Goal: Task Accomplishment & Management: Manage account settings

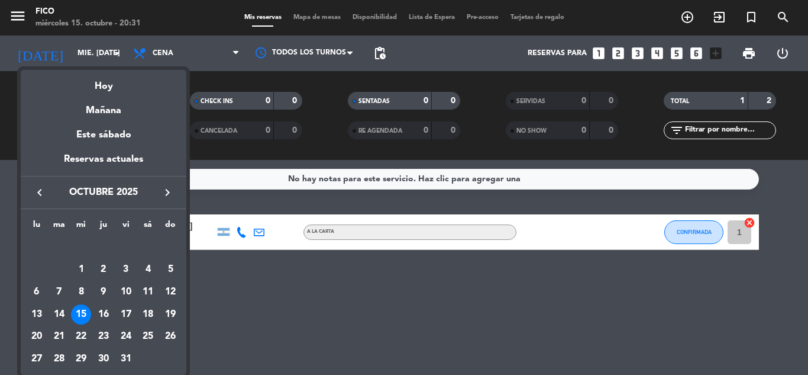
click at [24, 19] on div at bounding box center [404, 187] width 808 height 375
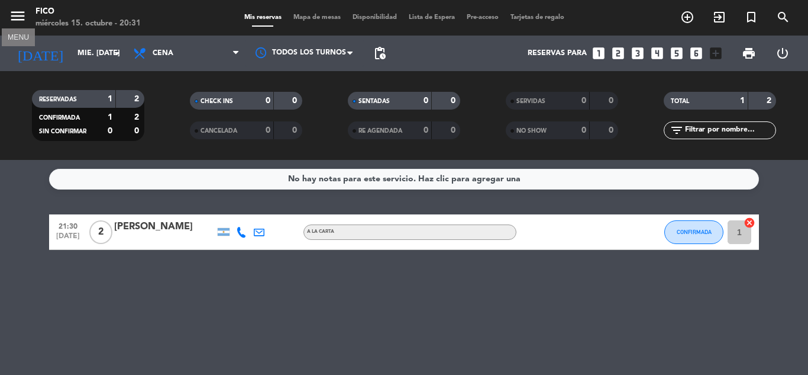
click at [20, 18] on icon "menu" at bounding box center [18, 16] width 18 height 18
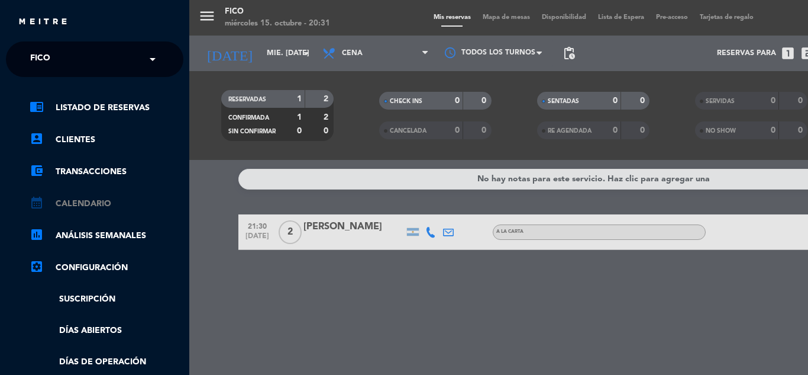
click at [92, 198] on link "calendar_month Calendario" at bounding box center [107, 203] width 154 height 14
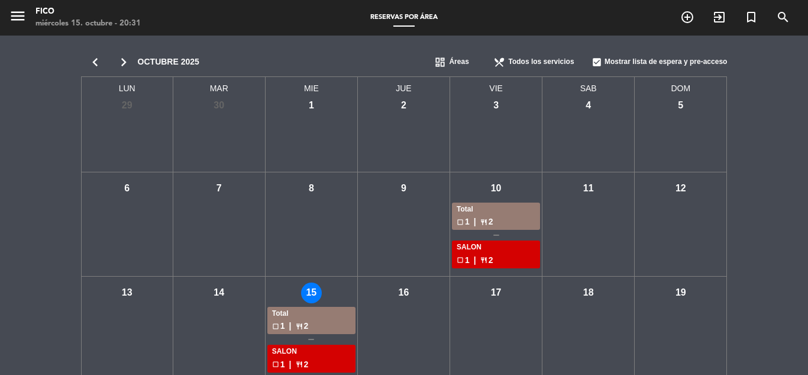
click at [796, 155] on div "chevron_left chevron_right octubre 2025 dashboard Áreas restaurant_menu Todos l…" at bounding box center [404, 291] width 808 height 511
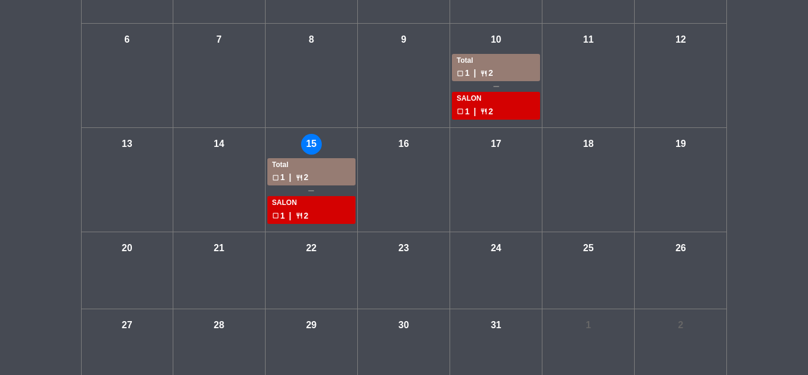
scroll to position [172, 0]
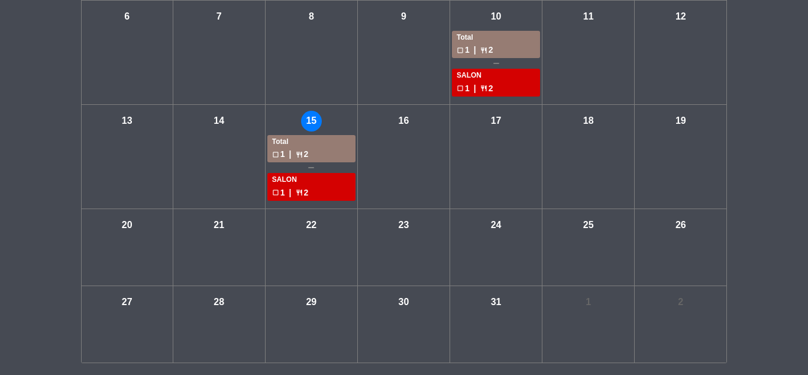
click at [526, 192] on div "vie - 17" at bounding box center [496, 157] width 92 height 104
click at [16, 102] on div "chevron_left chevron_right octubre 2025 dashboard Áreas restaurant_menu Todos l…" at bounding box center [404, 119] width 808 height 511
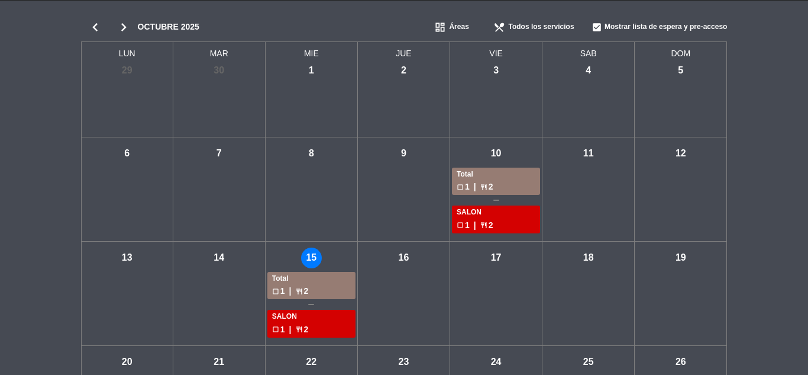
scroll to position [0, 0]
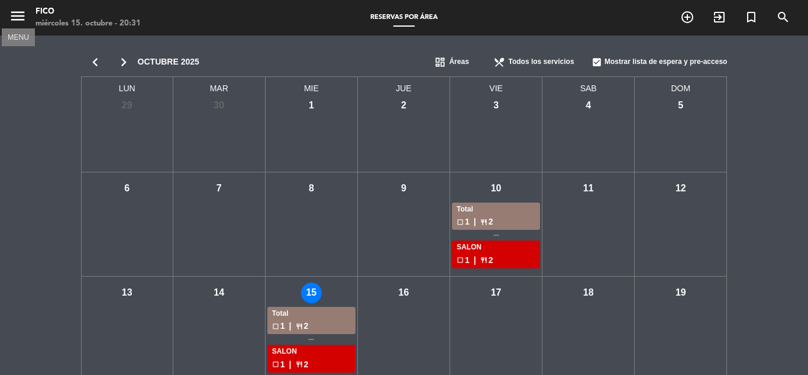
click at [11, 15] on icon "menu" at bounding box center [18, 16] width 18 height 18
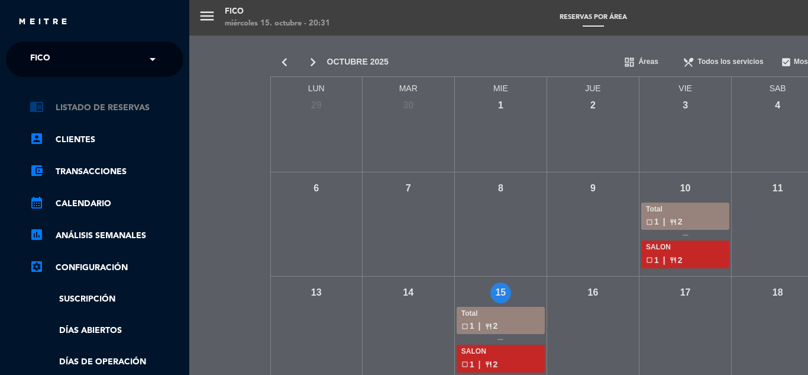
click at [128, 111] on link "chrome_reader_mode Listado de Reservas" at bounding box center [107, 108] width 154 height 14
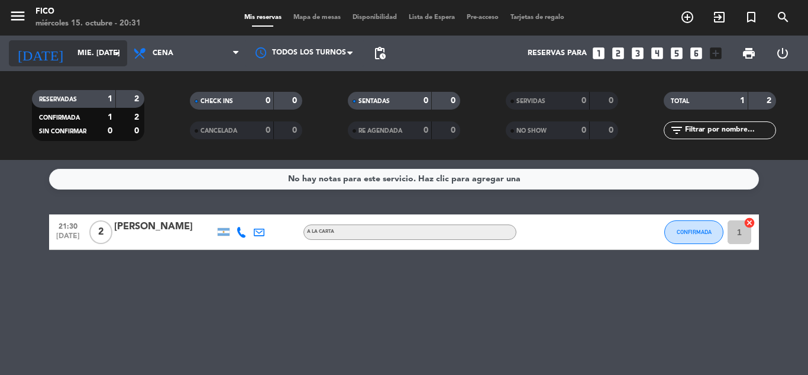
click at [122, 59] on icon "arrow_drop_down" at bounding box center [117, 53] width 14 height 14
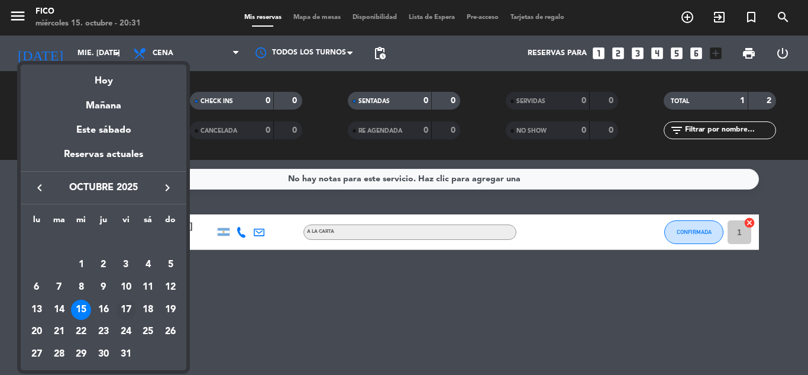
click at [125, 309] on div "17" at bounding box center [126, 309] width 20 height 20
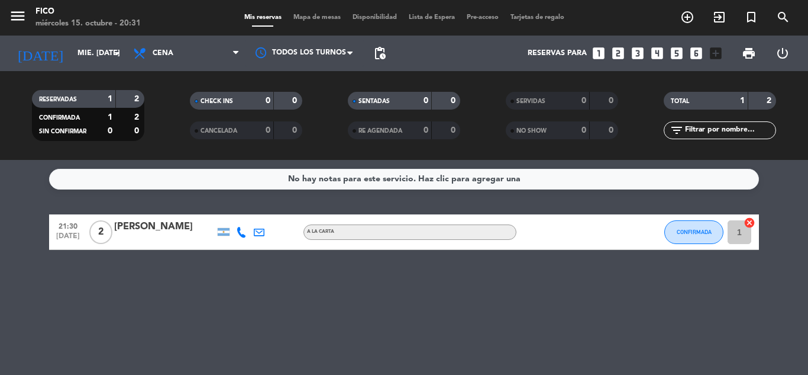
type input "vie. [DATE]"
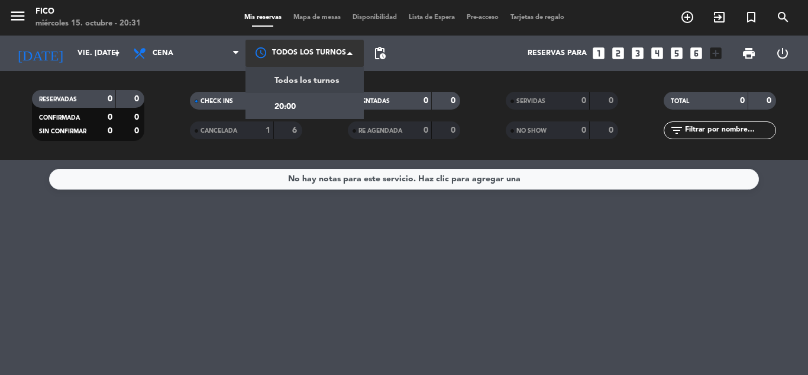
click at [353, 48] on span at bounding box center [353, 53] width 12 height 12
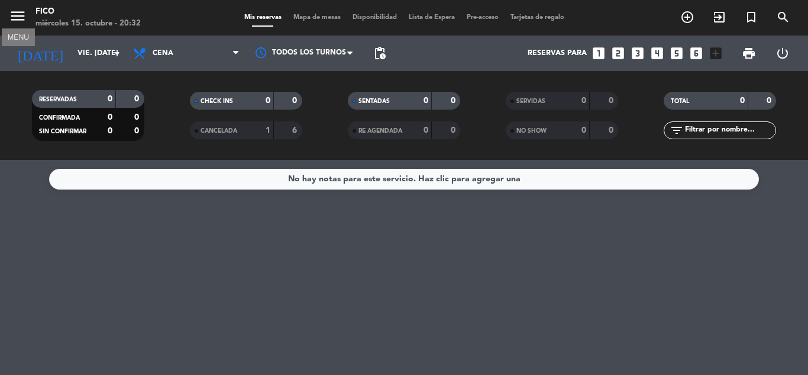
click at [18, 20] on icon "menu" at bounding box center [18, 16] width 18 height 18
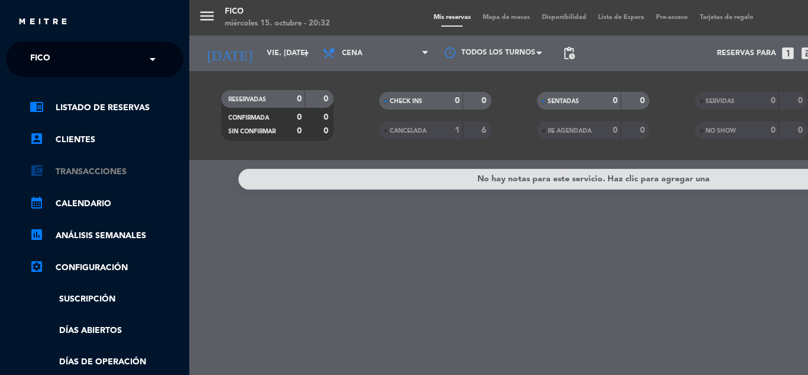
click at [88, 170] on link "account_balance_wallet Transacciones" at bounding box center [107, 172] width 154 height 14
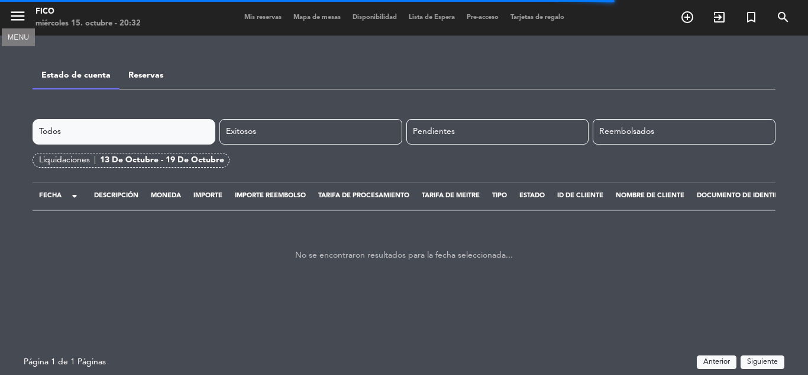
click at [24, 20] on icon "menu" at bounding box center [18, 16] width 18 height 18
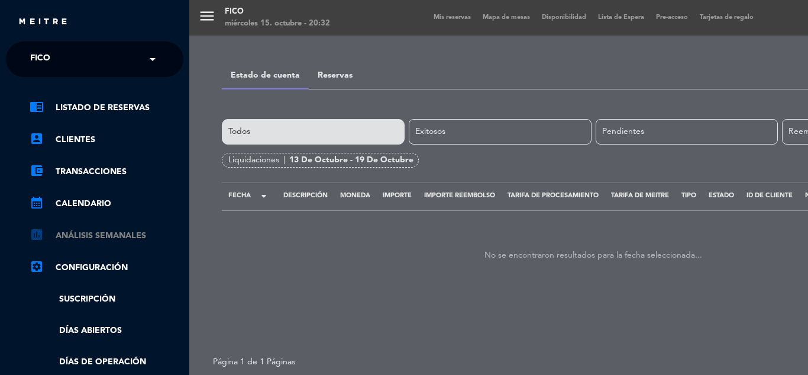
click at [101, 231] on link "assessment ANÁLISIS SEMANALES" at bounding box center [107, 235] width 154 height 14
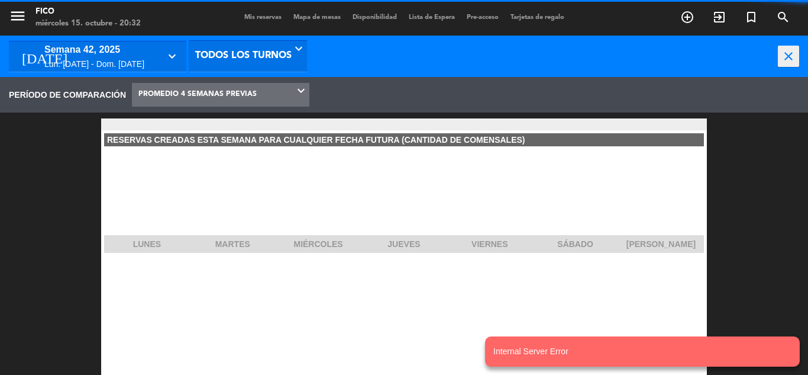
scroll to position [178, 189]
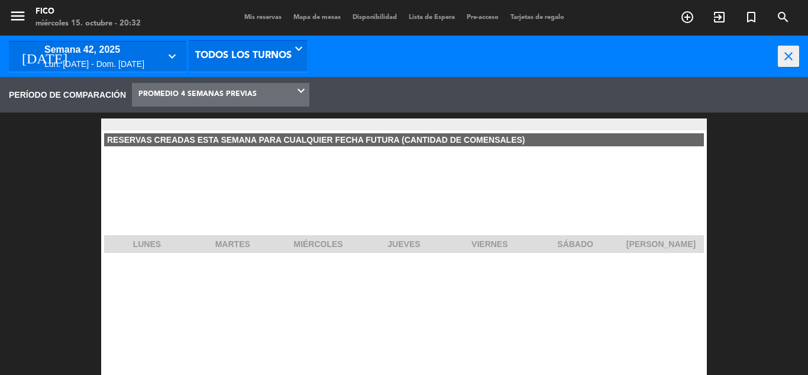
click at [93, 58] on div "lun. [DATE] - dom. [DATE]" at bounding box center [101, 64] width 115 height 14
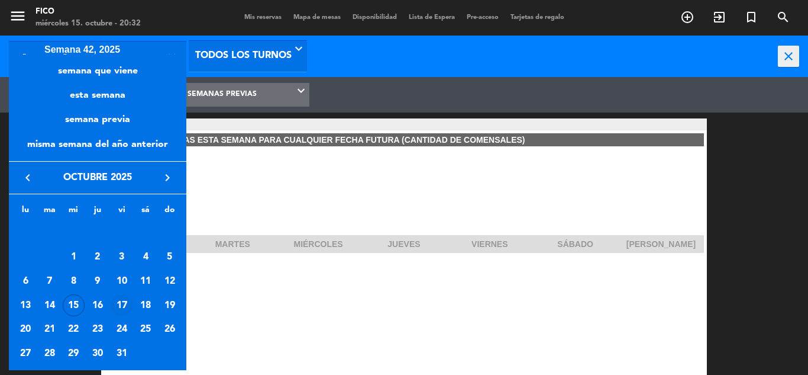
click at [120, 304] on div "17" at bounding box center [122, 305] width 22 height 22
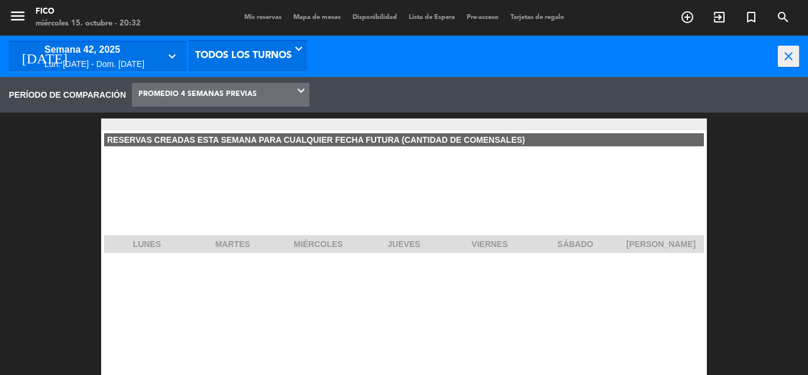
type input "vie. [DATE]"
click at [226, 98] on span "PROMEDIO 4 SEMANAS PREVIAS" at bounding box center [197, 94] width 118 height 22
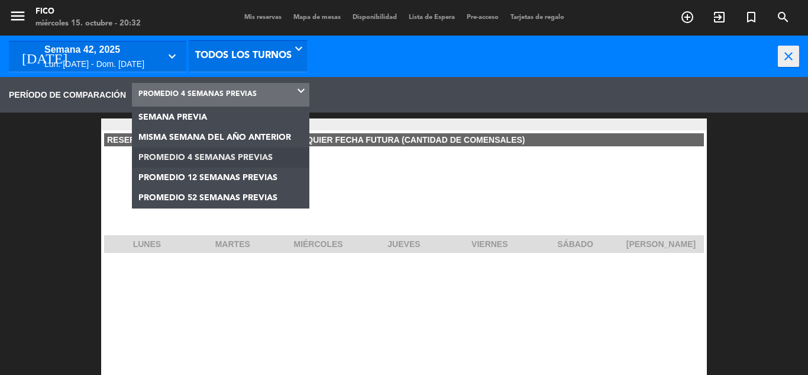
click at [106, 46] on div "semana 42, 2025" at bounding box center [101, 49] width 115 height 15
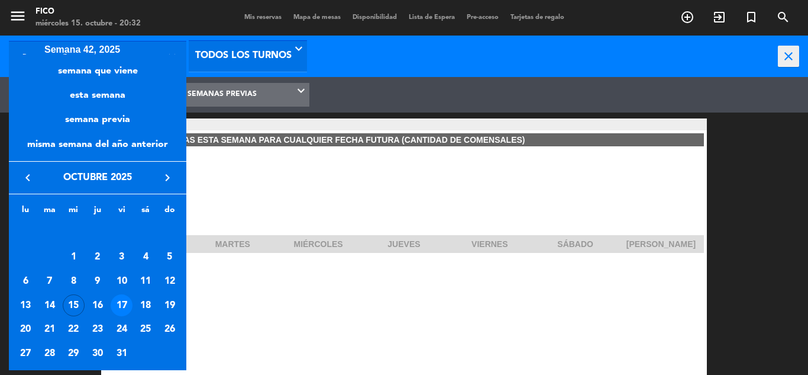
click at [17, 17] on div at bounding box center [404, 187] width 808 height 375
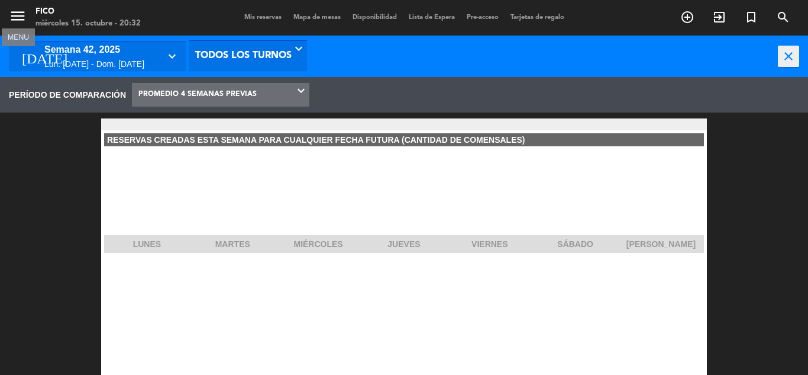
click at [12, 21] on icon "menu" at bounding box center [18, 16] width 18 height 18
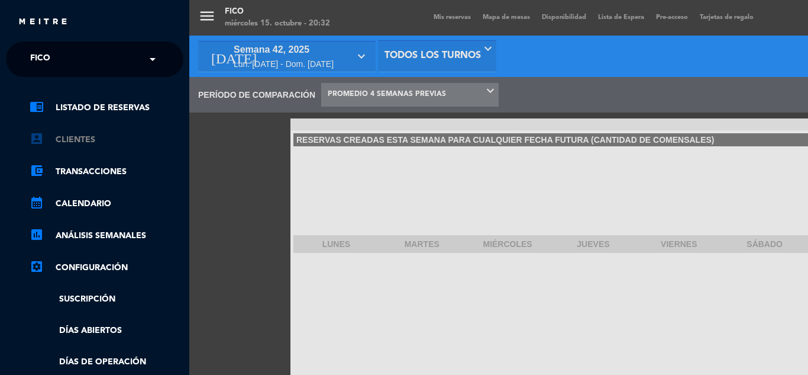
click at [75, 141] on link "account_box Clientes" at bounding box center [107, 140] width 154 height 14
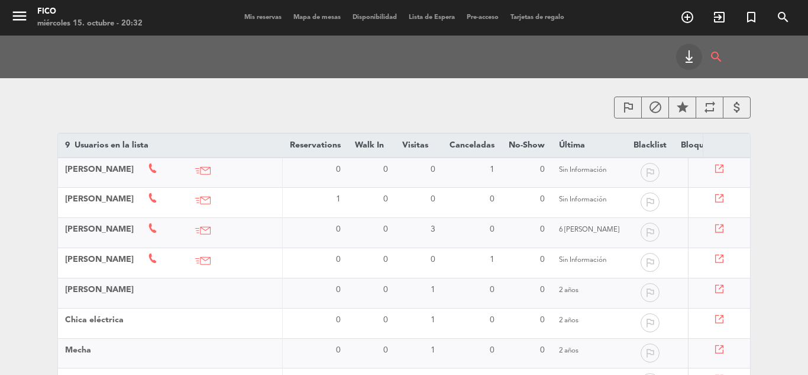
scroll to position [71, 0]
click at [721, 258] on icon at bounding box center [719, 258] width 8 height 8
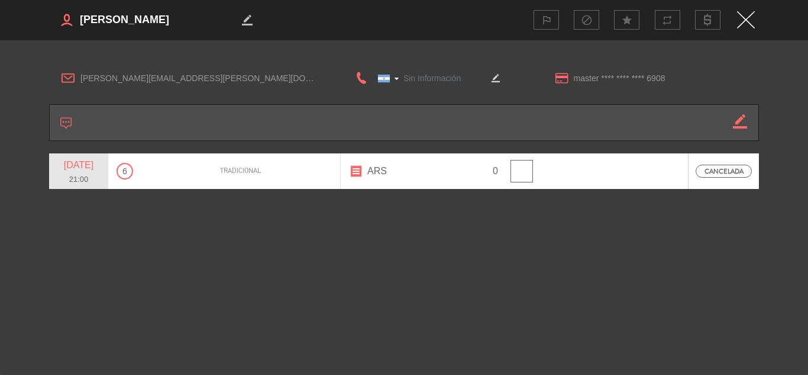
type input "[PHONE_NUMBER]"
click at [69, 124] on icon at bounding box center [65, 122] width 11 height 11
click at [495, 80] on icon "border_color" at bounding box center [496, 78] width 8 height 8
click at [745, 23] on img "Close" at bounding box center [746, 19] width 18 height 17
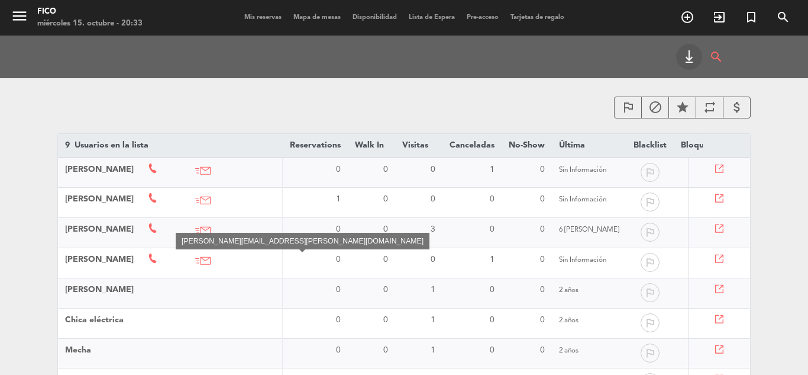
click at [211, 263] on icon at bounding box center [202, 260] width 15 height 15
